Goal: Check status: Check status

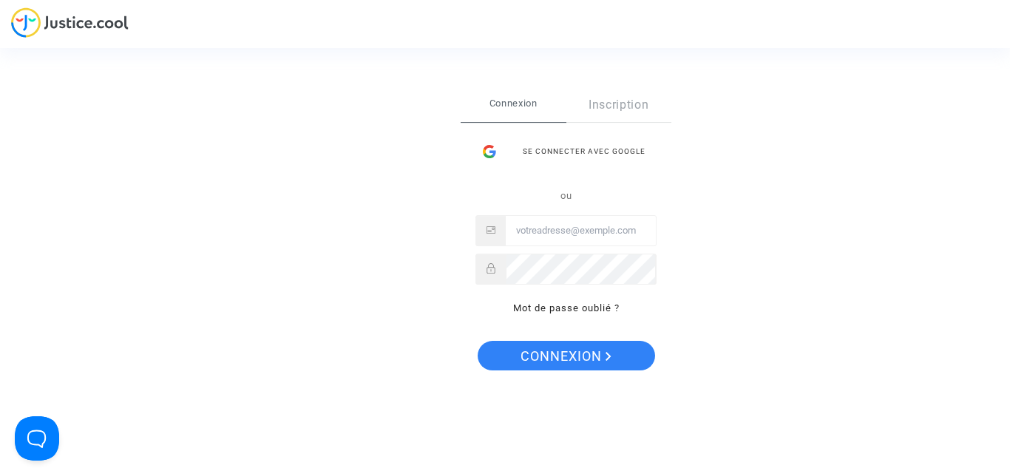
click at [539, 231] on input "Email" at bounding box center [581, 231] width 150 height 30
type input "[EMAIL_ADDRESS][DOMAIN_NAME]"
drag, startPoint x: 606, startPoint y: 231, endPoint x: 501, endPoint y: 232, distance: 105.0
click at [501, 232] on div "[EMAIL_ADDRESS][DOMAIN_NAME]" at bounding box center [566, 230] width 181 height 31
click at [567, 308] on link "Mot de passe oublié ?" at bounding box center [566, 308] width 107 height 11
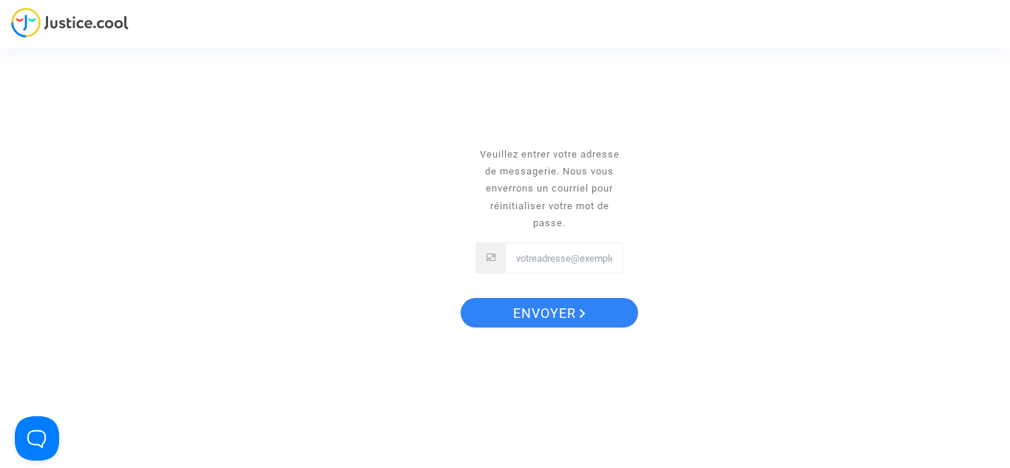
click at [553, 261] on input "Email" at bounding box center [564, 258] width 117 height 30
paste input "[EMAIL_ADDRESS][DOMAIN_NAME]"
type input "[EMAIL_ADDRESS][DOMAIN_NAME]"
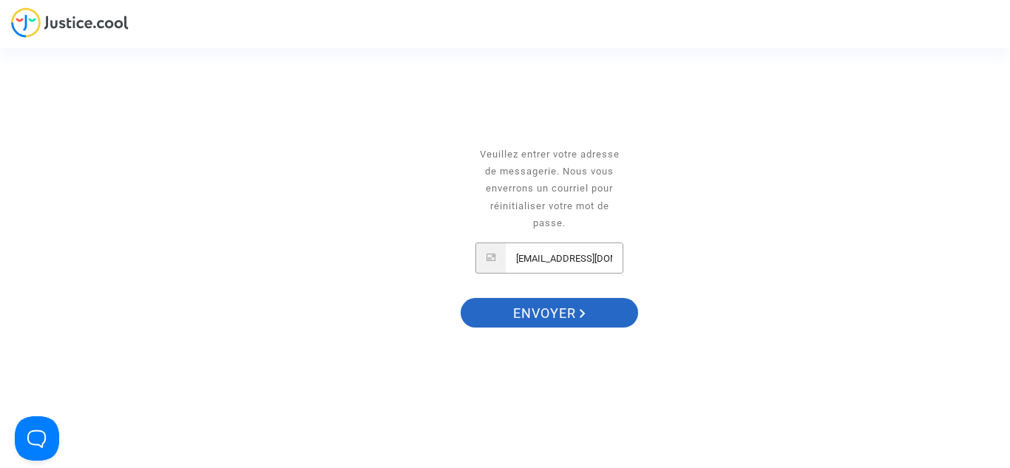
click at [566, 311] on span "Envoyer" at bounding box center [549, 313] width 72 height 31
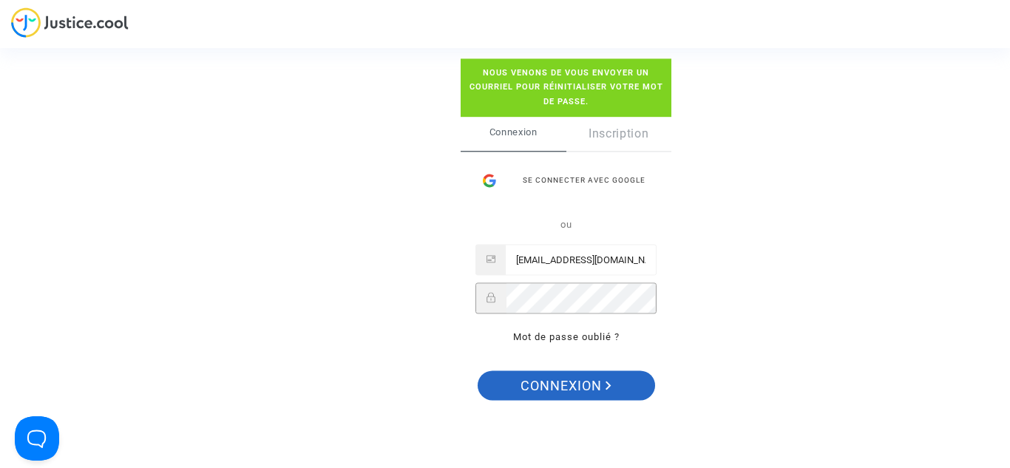
click at [596, 382] on span "Connexion" at bounding box center [566, 386] width 91 height 31
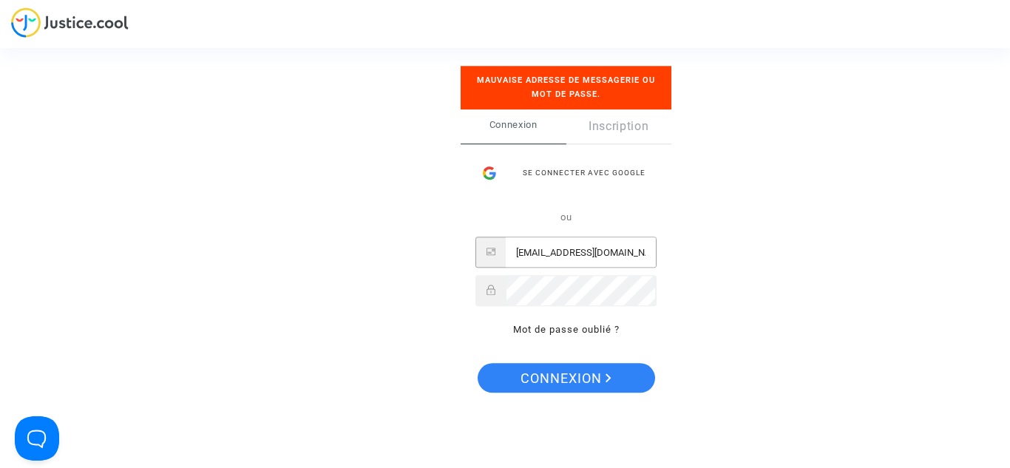
click at [616, 250] on input "[EMAIL_ADDRESS][DOMAIN_NAME]" at bounding box center [581, 253] width 150 height 30
click at [720, 274] on div "Se connecter Mauvaise adresse de messagerie ou mot de passe. Connexion Inscript…" at bounding box center [505, 234] width 1010 height 468
click at [354, 166] on div "Se connecter Mauvaise adresse de messagerie ou mot de passe. Connexion Inscript…" at bounding box center [505, 234] width 1010 height 468
click at [369, 144] on div "Se connecter Mauvaise adresse de messagerie ou mot de passe. Connexion Inscript…" at bounding box center [505, 234] width 1010 height 468
click at [403, 320] on div "Se connecter Mauvaise adresse de messagerie ou mot de passe. Connexion Inscript…" at bounding box center [505, 234] width 1010 height 468
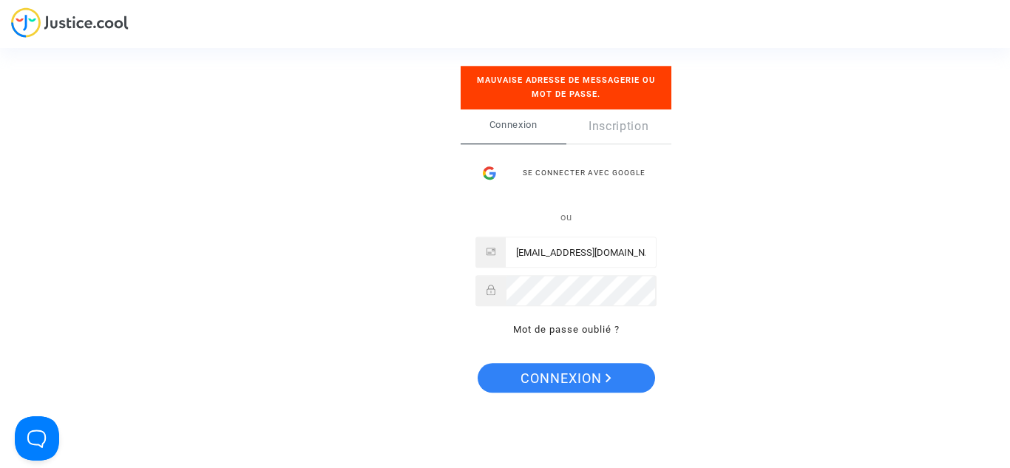
click at [313, 208] on div "Se connecter Mauvaise adresse de messagerie ou mot de passe. Connexion Inscript…" at bounding box center [505, 234] width 1010 height 468
click at [433, 283] on div "Se connecter Mauvaise adresse de messagerie ou mot de passe. Connexion Inscript…" at bounding box center [505, 234] width 148 height 396
click at [586, 370] on span "Connexion" at bounding box center [566, 378] width 91 height 31
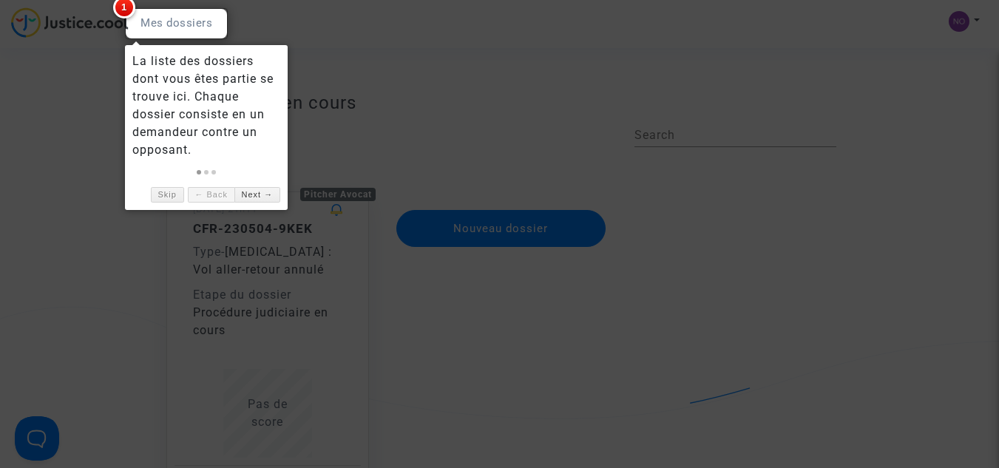
click at [121, 7] on span "1" at bounding box center [124, 7] width 22 height 22
click at [462, 99] on div at bounding box center [499, 234] width 999 height 468
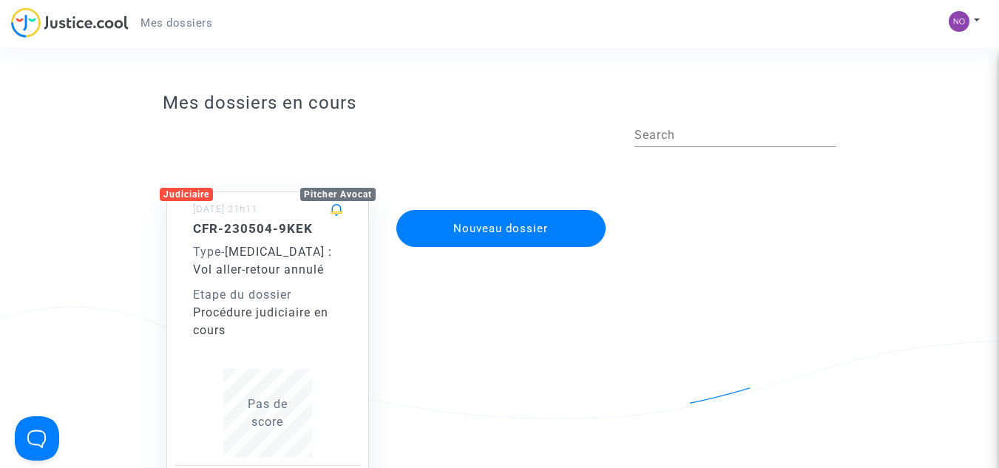
click at [239, 221] on h5 "CFR-230504-9KEK" at bounding box center [267, 228] width 149 height 15
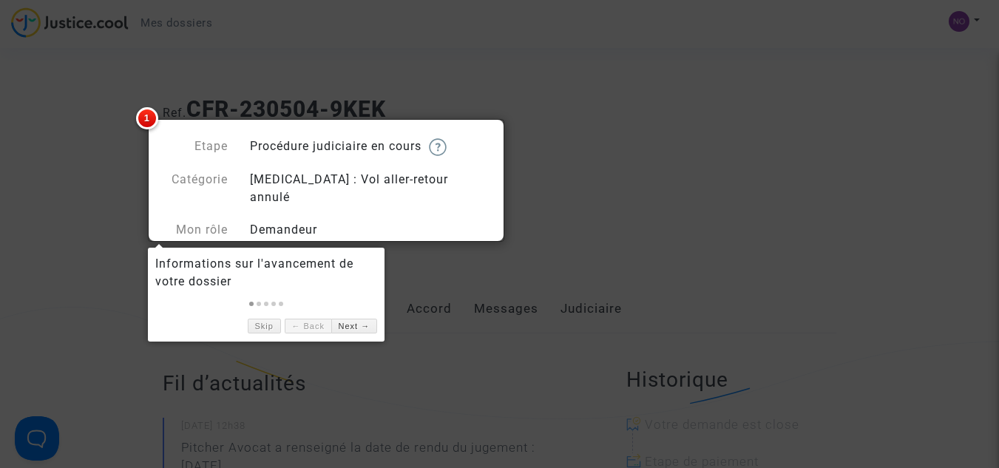
click at [295, 299] on div at bounding box center [266, 301] width 222 height 21
click at [353, 324] on link "Next →" at bounding box center [354, 327] width 46 height 16
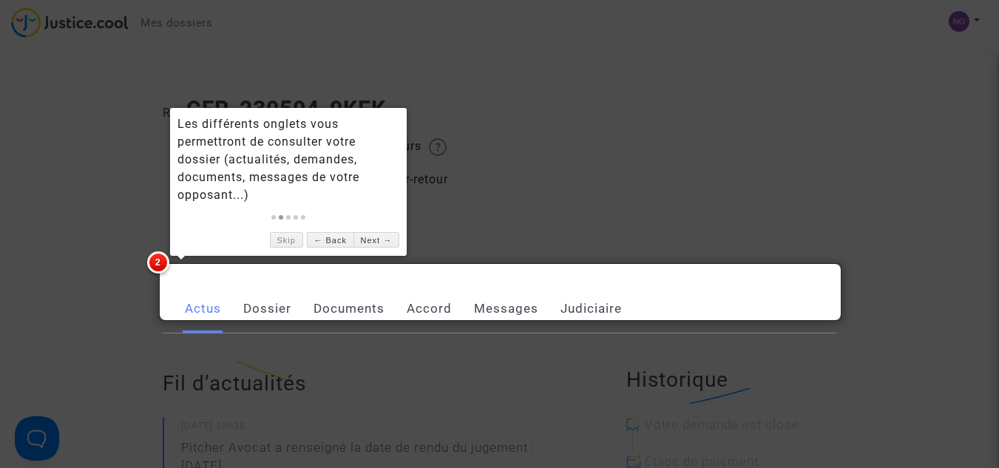
click at [505, 215] on div at bounding box center [499, 234] width 999 height 468
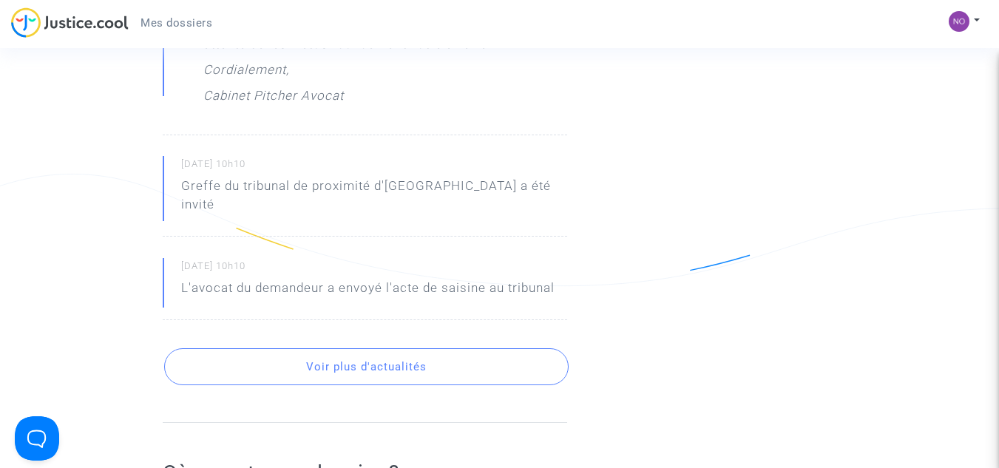
scroll to position [666, 0]
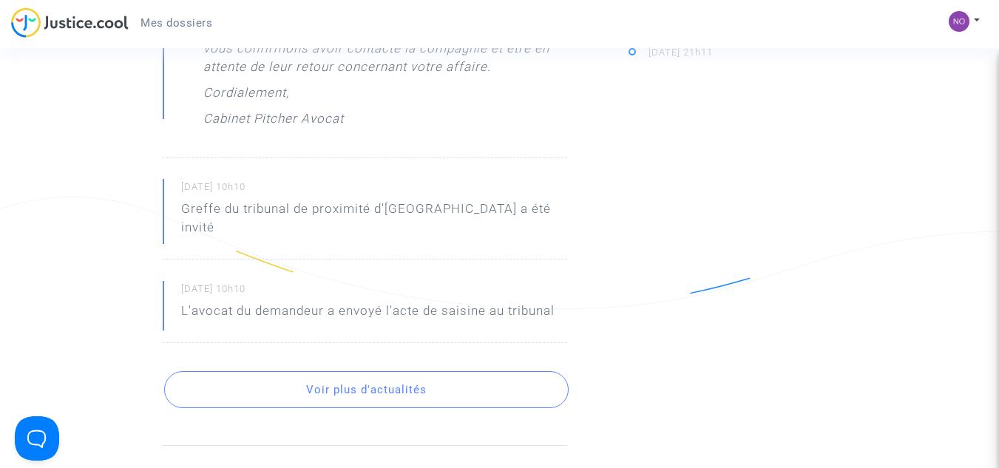
click at [374, 371] on button "Voir plus d'actualités" at bounding box center [366, 389] width 405 height 37
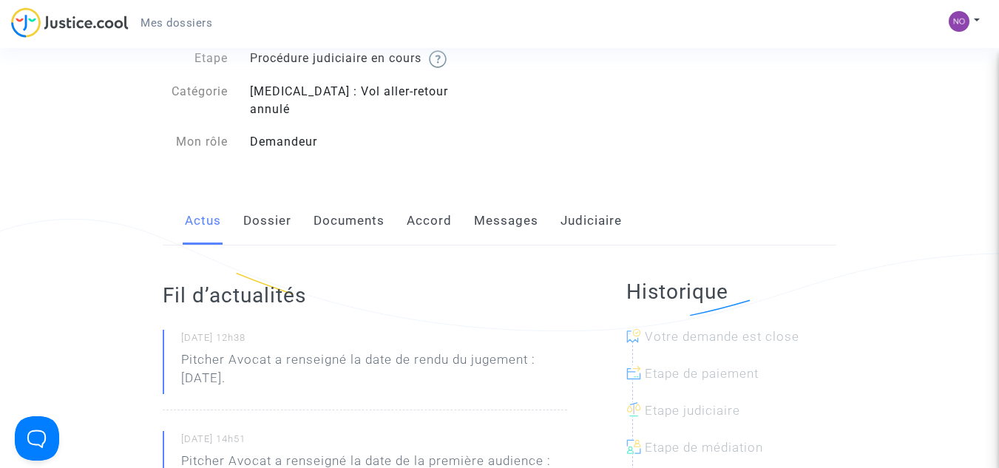
scroll to position [74, 0]
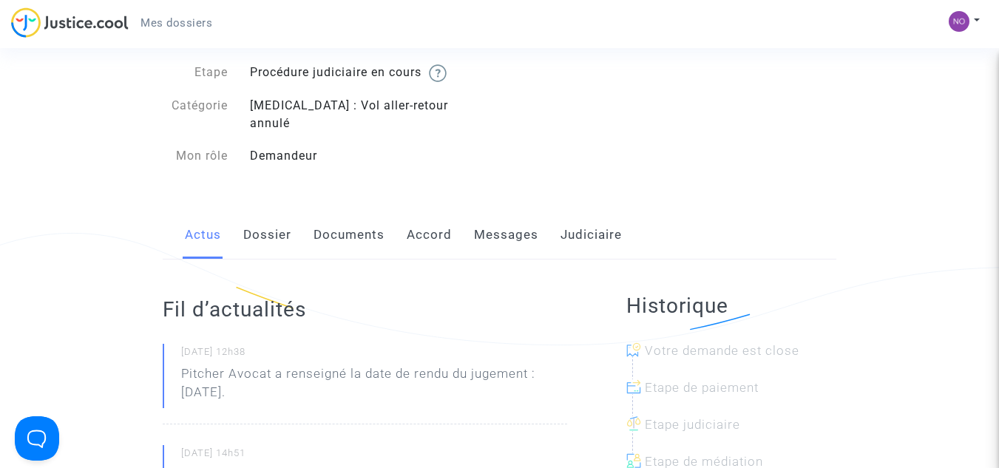
click at [268, 220] on link "Dossier" at bounding box center [267, 235] width 48 height 49
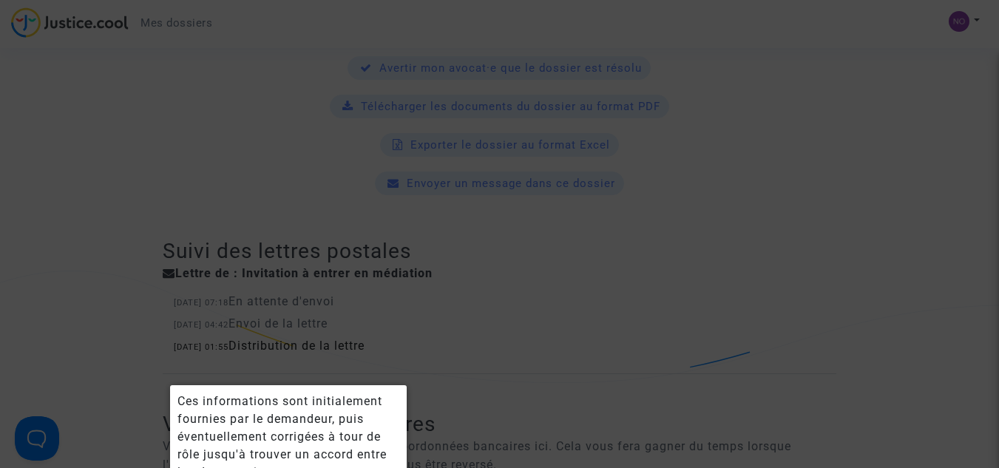
scroll to position [666, 0]
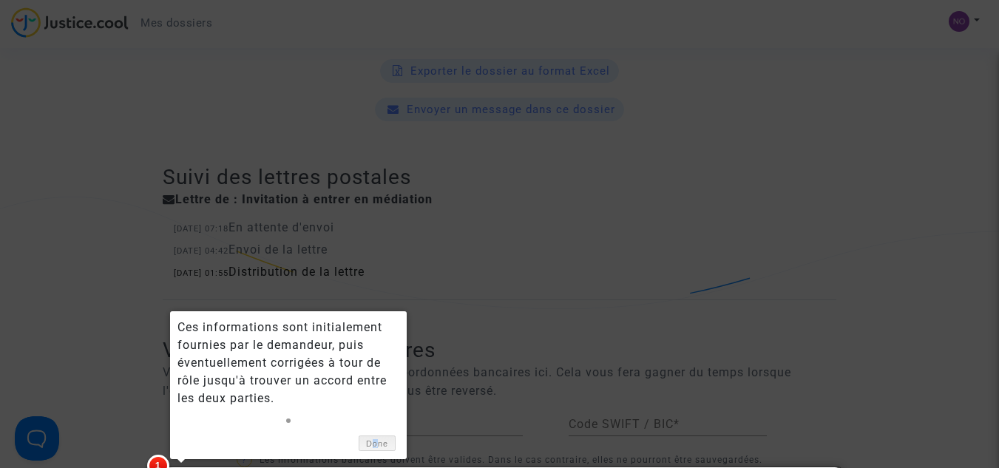
click at [376, 443] on link "Done" at bounding box center [377, 444] width 37 height 16
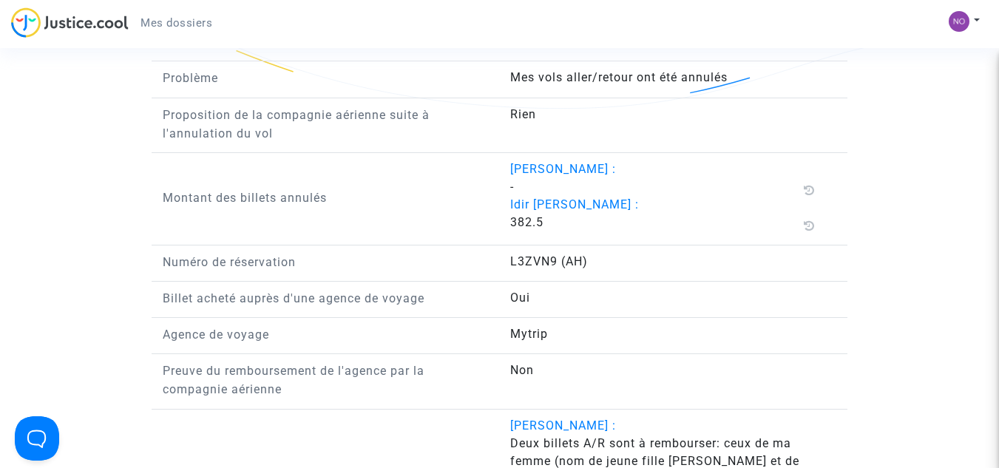
scroll to position [1427, 0]
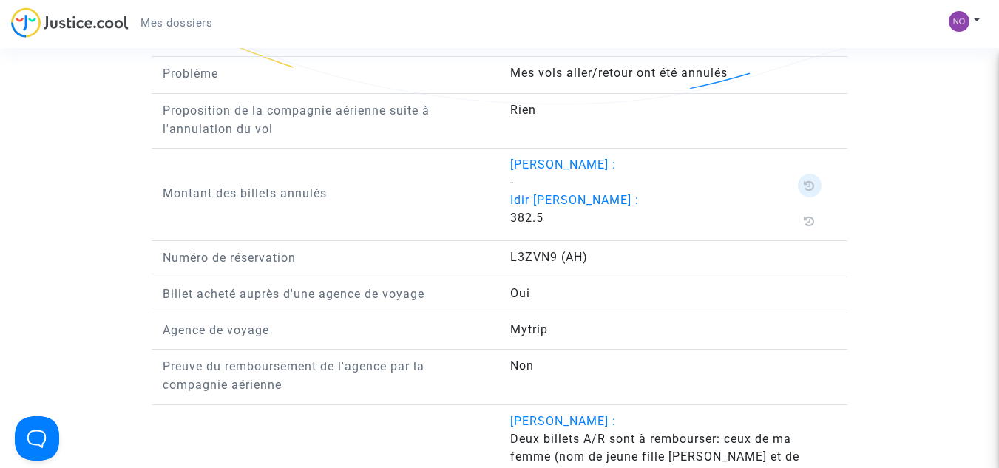
click at [809, 180] on icon at bounding box center [809, 186] width 11 height 12
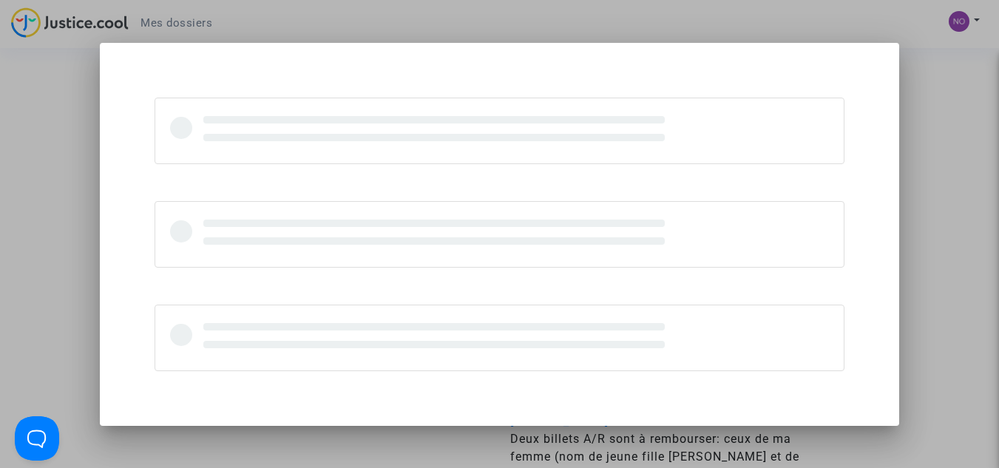
scroll to position [0, 0]
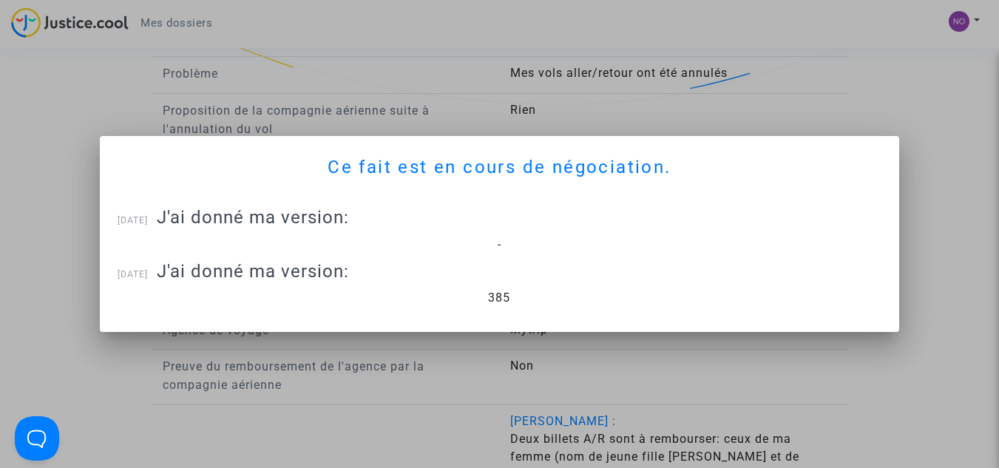
click at [960, 155] on div at bounding box center [499, 234] width 999 height 468
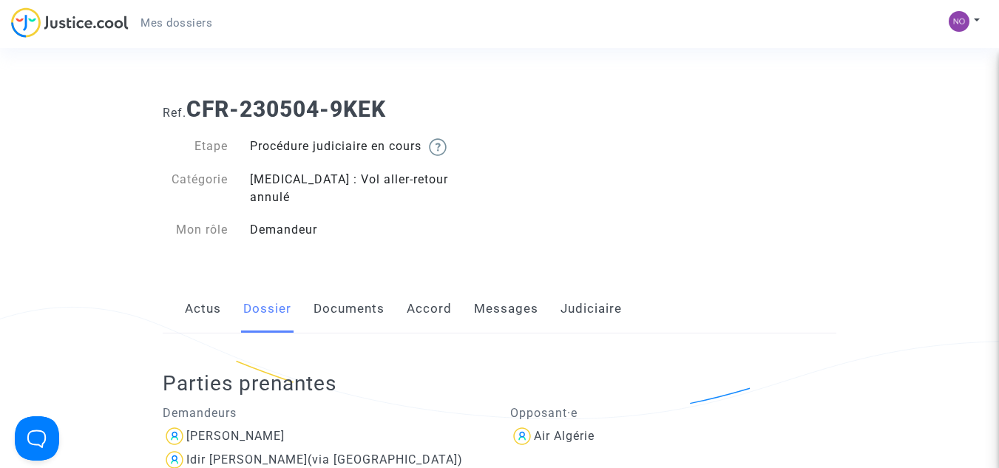
scroll to position [1427, 0]
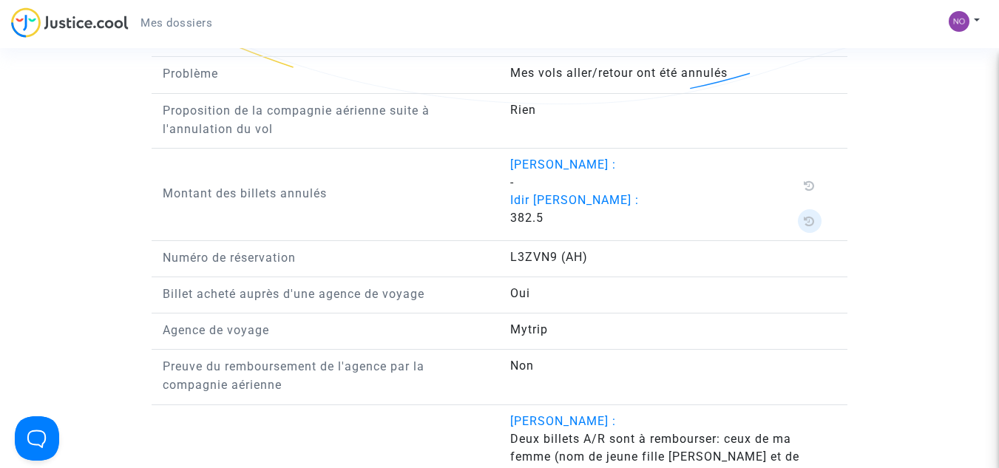
click at [806, 215] on icon at bounding box center [809, 221] width 11 height 12
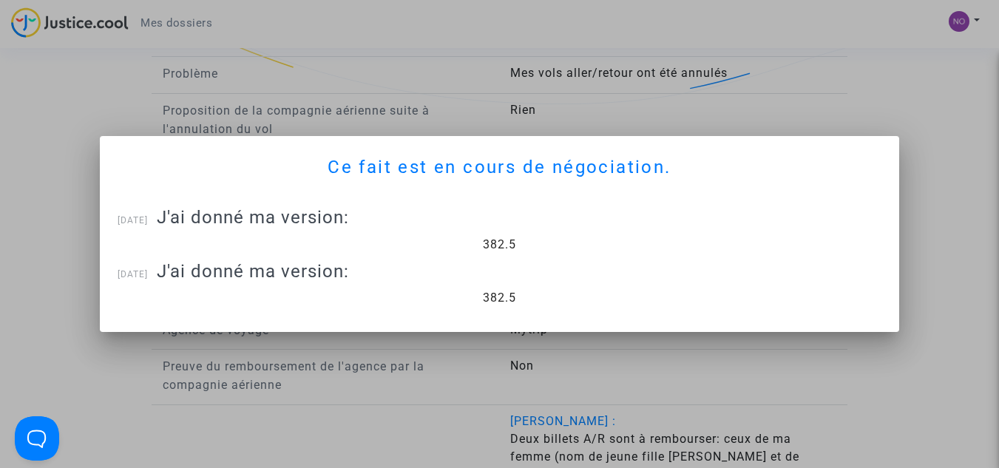
scroll to position [0, 0]
click at [938, 98] on div at bounding box center [499, 234] width 999 height 468
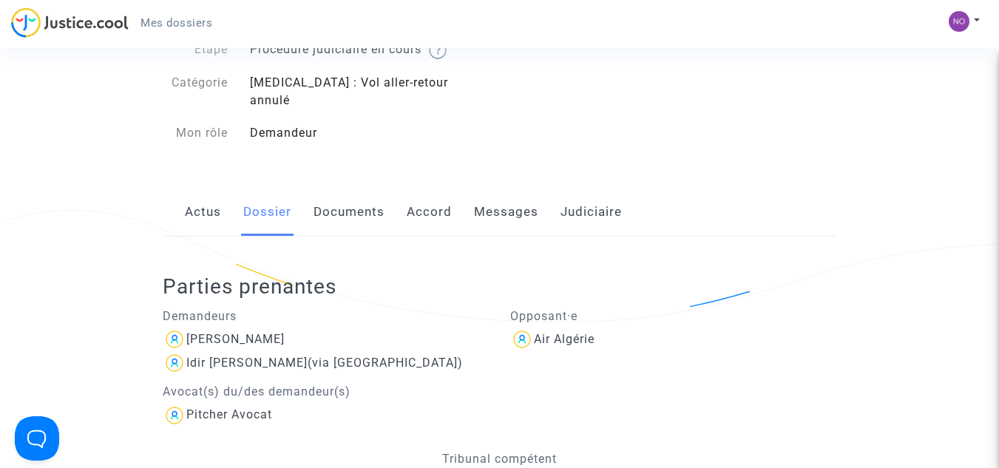
scroll to position [95, 0]
click at [341, 193] on link "Documents" at bounding box center [349, 213] width 71 height 49
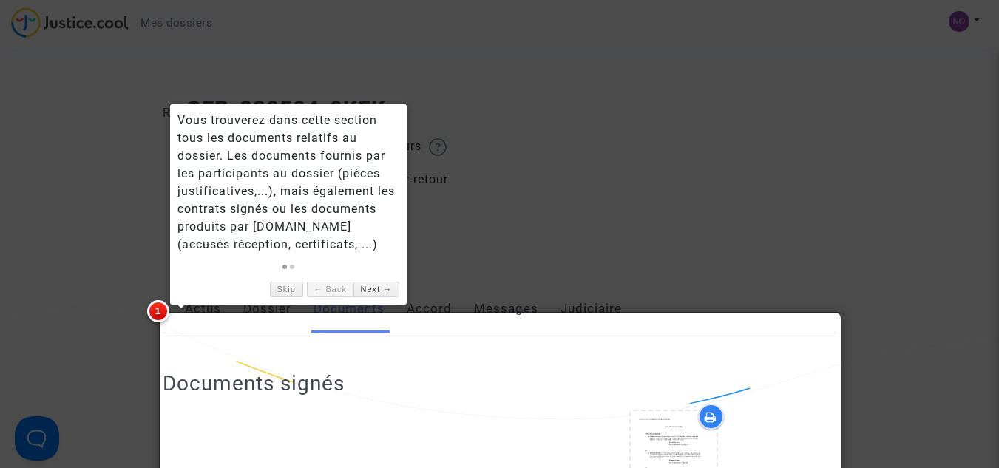
click at [808, 166] on div at bounding box center [499, 234] width 999 height 468
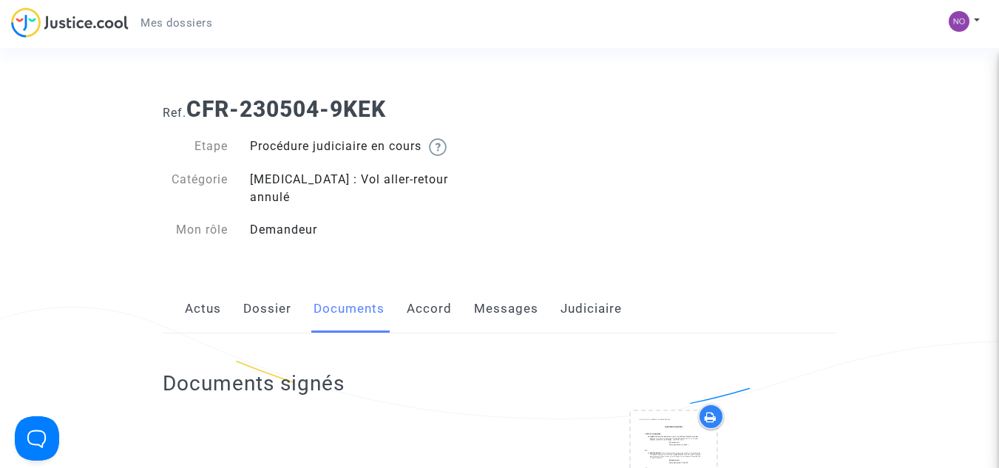
click at [594, 291] on link "Judiciaire" at bounding box center [591, 309] width 61 height 49
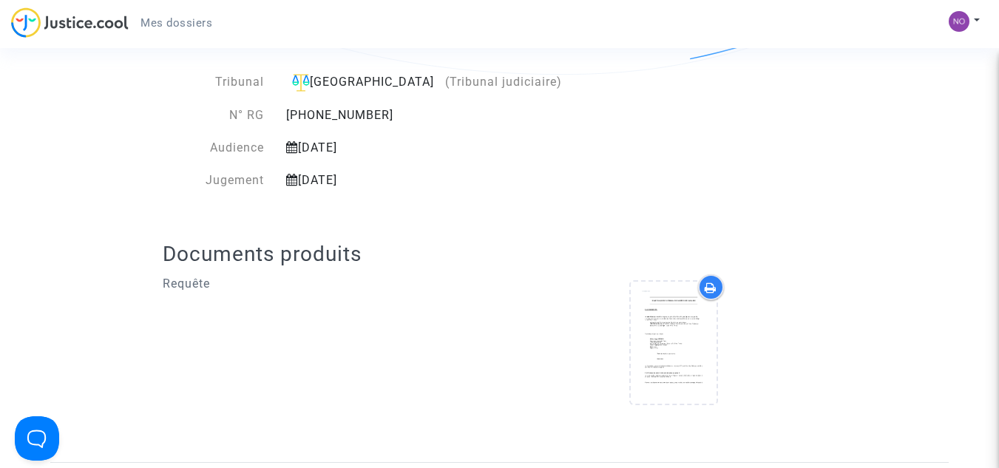
scroll to position [370, 0]
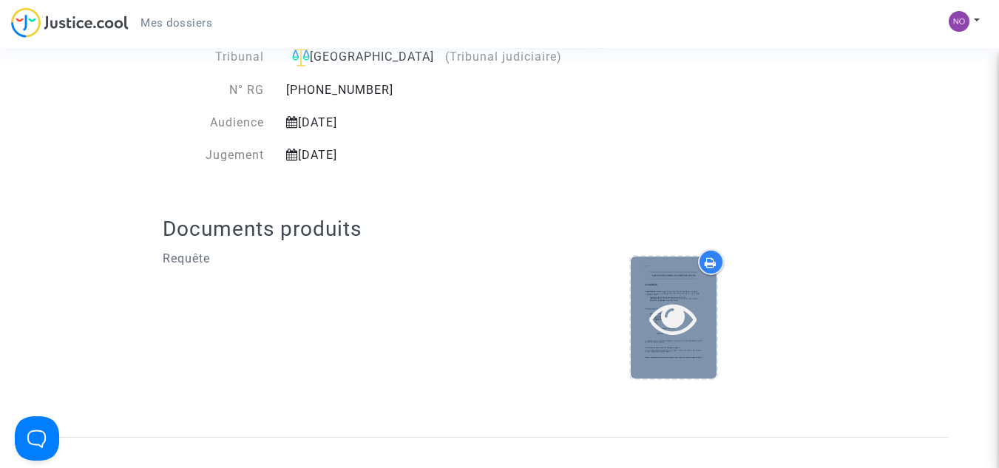
click at [678, 294] on icon at bounding box center [673, 317] width 48 height 47
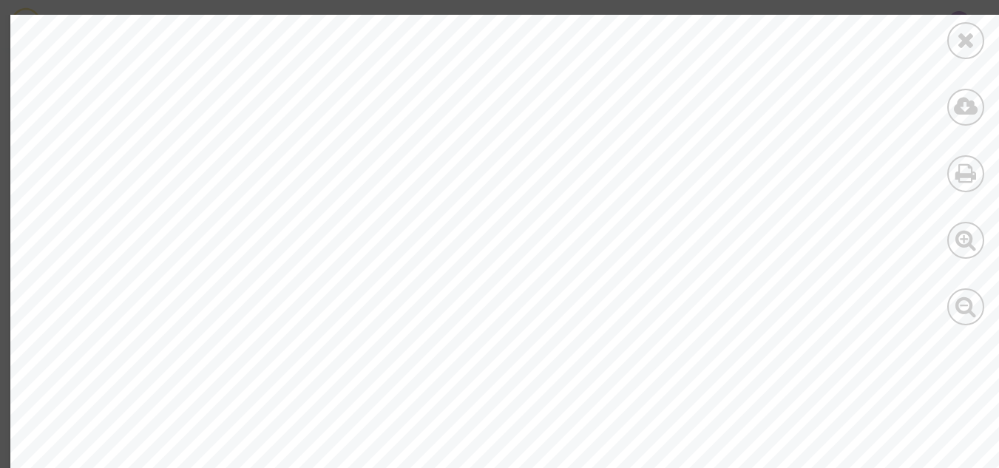
scroll to position [5177, 0]
click at [971, 40] on icon at bounding box center [966, 40] width 18 height 22
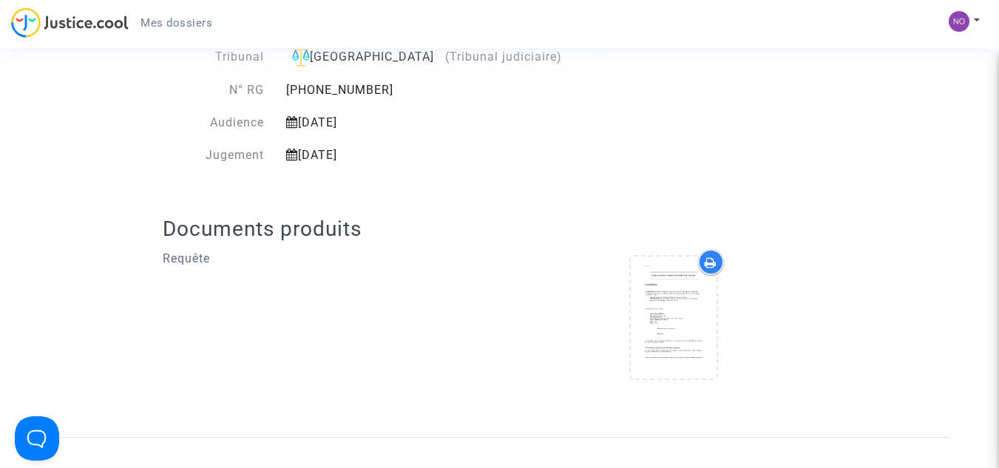
scroll to position [0, 0]
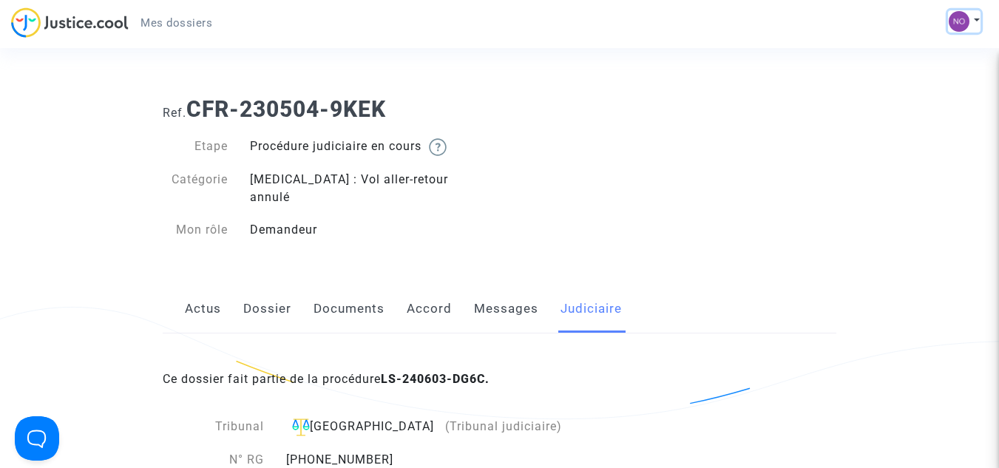
click at [973, 18] on button at bounding box center [964, 21] width 33 height 22
click at [935, 100] on link "Déconnexion" at bounding box center [921, 100] width 117 height 24
